Goal: Transaction & Acquisition: Purchase product/service

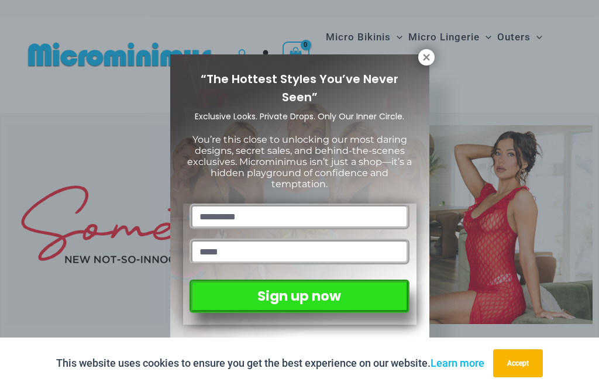
click at [422, 61] on icon at bounding box center [426, 57] width 11 height 11
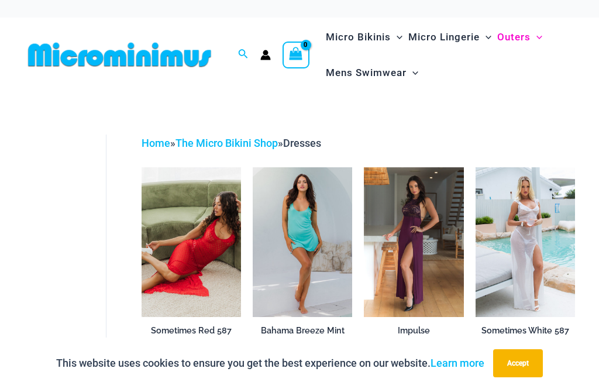
click at [142, 167] on img at bounding box center [142, 167] width 0 height 0
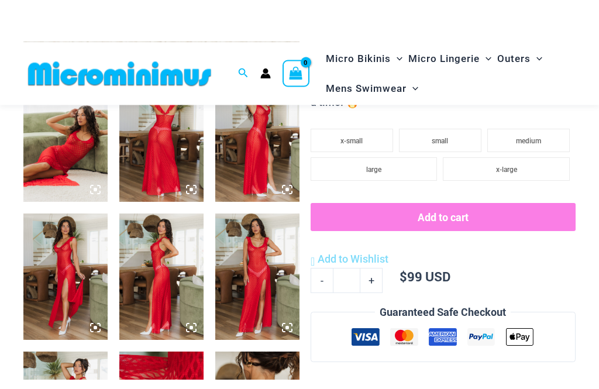
scroll to position [356, 0]
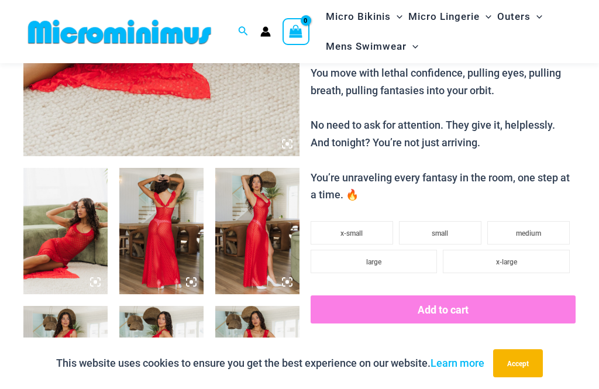
click at [51, 209] on img at bounding box center [65, 231] width 84 height 126
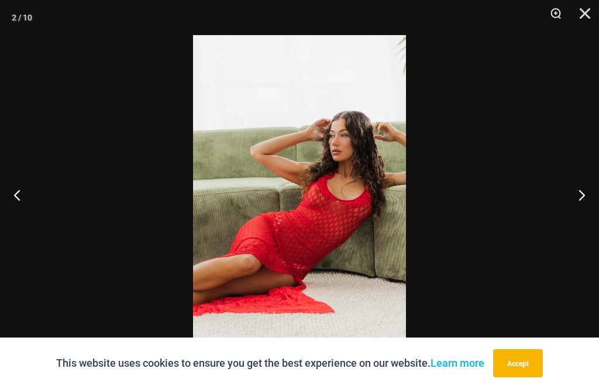
click at [578, 190] on button "Next" at bounding box center [577, 194] width 44 height 58
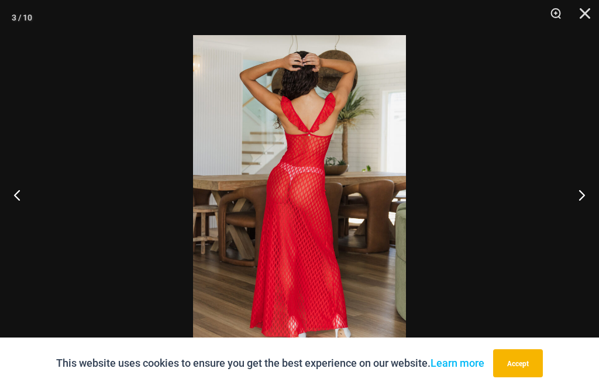
click at [579, 194] on button "Next" at bounding box center [577, 194] width 44 height 58
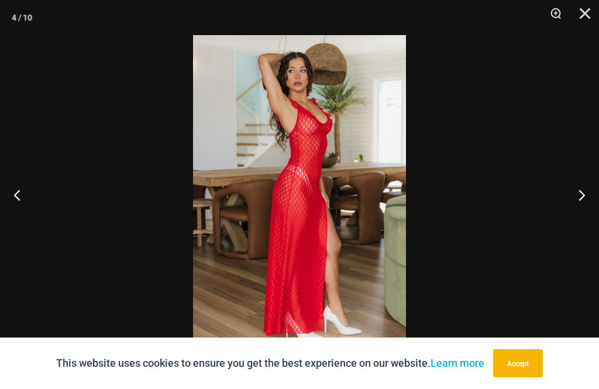
click at [583, 189] on button "Next" at bounding box center [577, 194] width 44 height 58
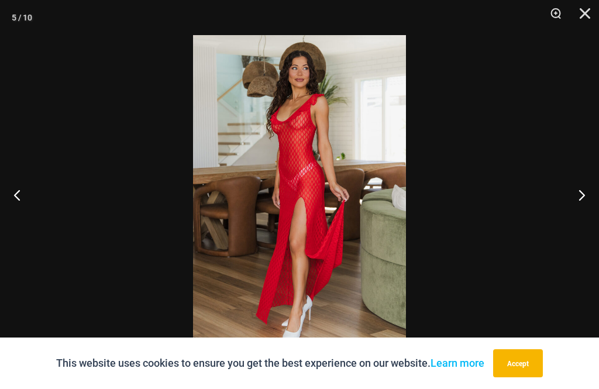
click at [584, 195] on button "Next" at bounding box center [577, 194] width 44 height 58
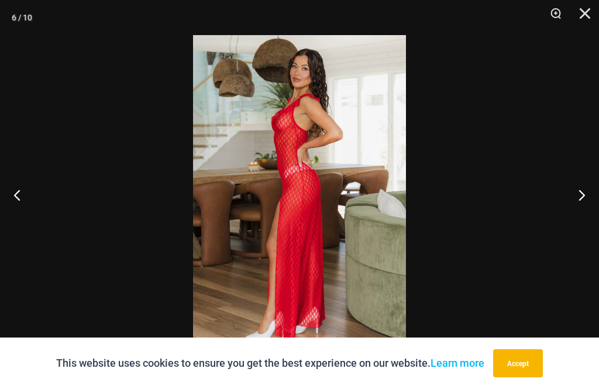
click at [582, 192] on button "Next" at bounding box center [577, 194] width 44 height 58
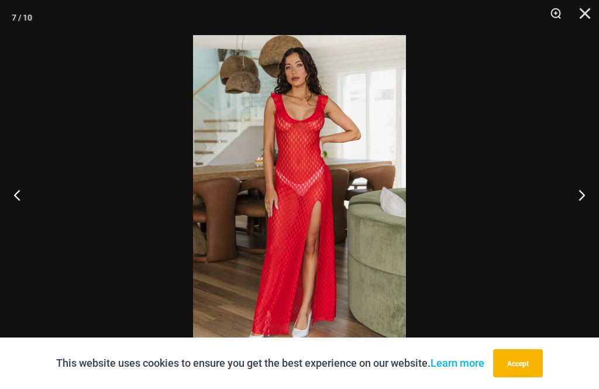
click at [585, 189] on button "Next" at bounding box center [577, 194] width 44 height 58
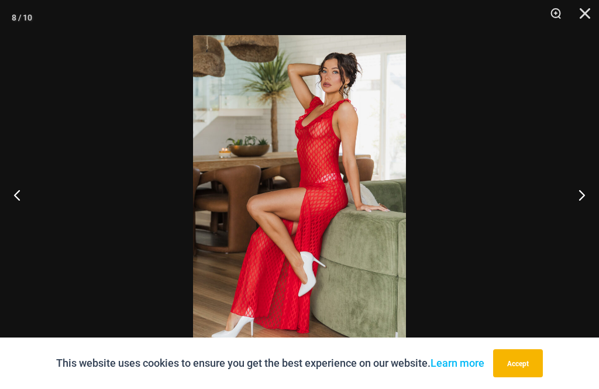
click at [584, 189] on button "Next" at bounding box center [577, 194] width 44 height 58
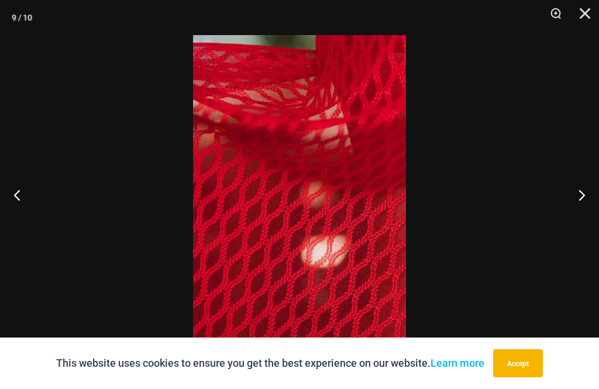
click at [585, 189] on button "Next" at bounding box center [577, 194] width 44 height 58
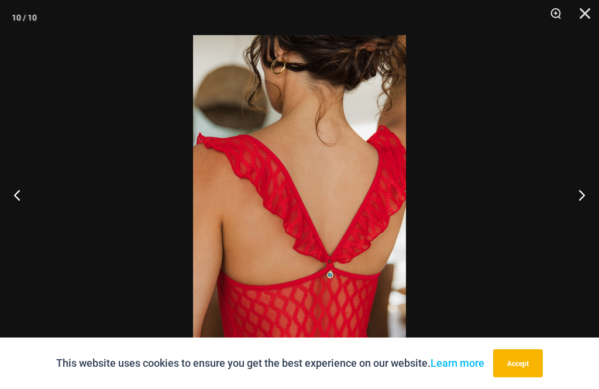
click at [582, 191] on button "Next" at bounding box center [577, 194] width 44 height 58
